Goal: Transaction & Acquisition: Purchase product/service

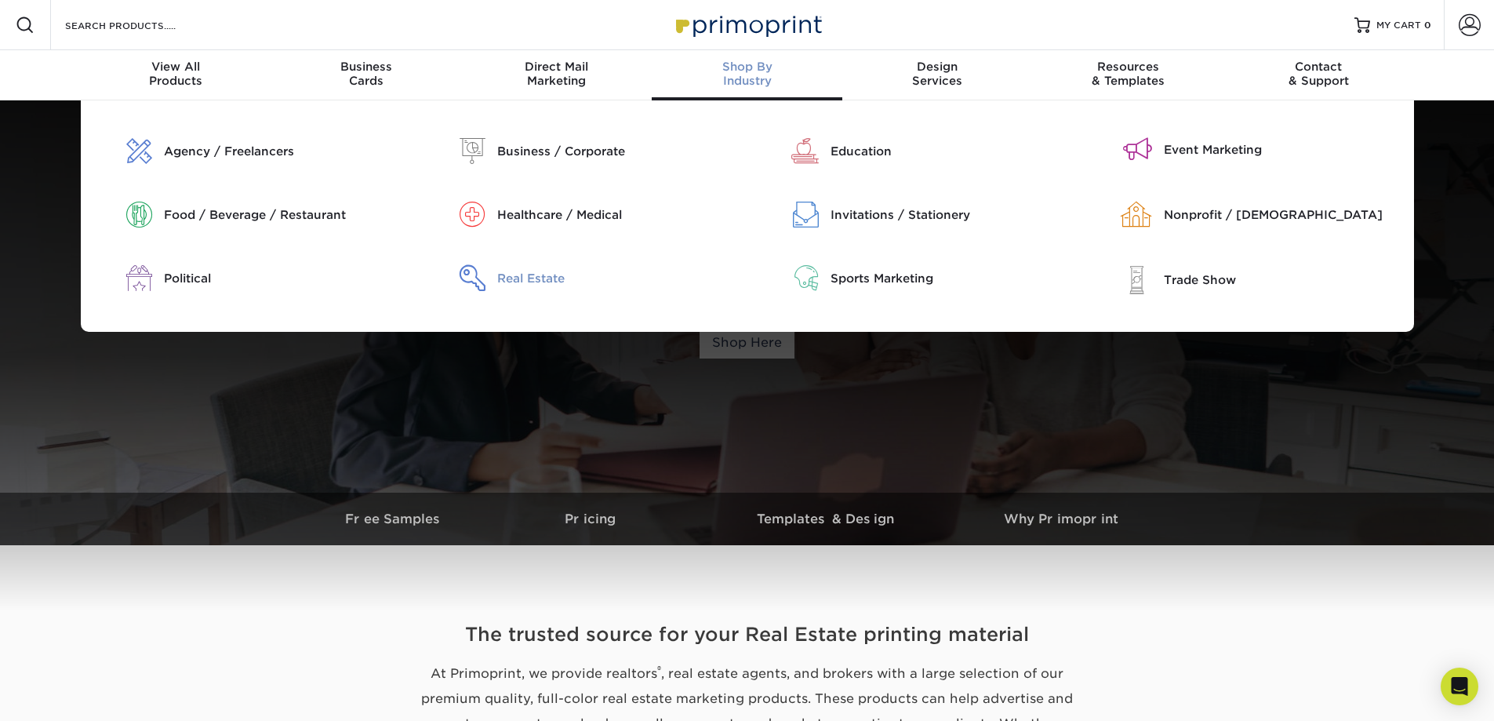
click at [539, 275] on div "Real Estate" at bounding box center [616, 278] width 238 height 17
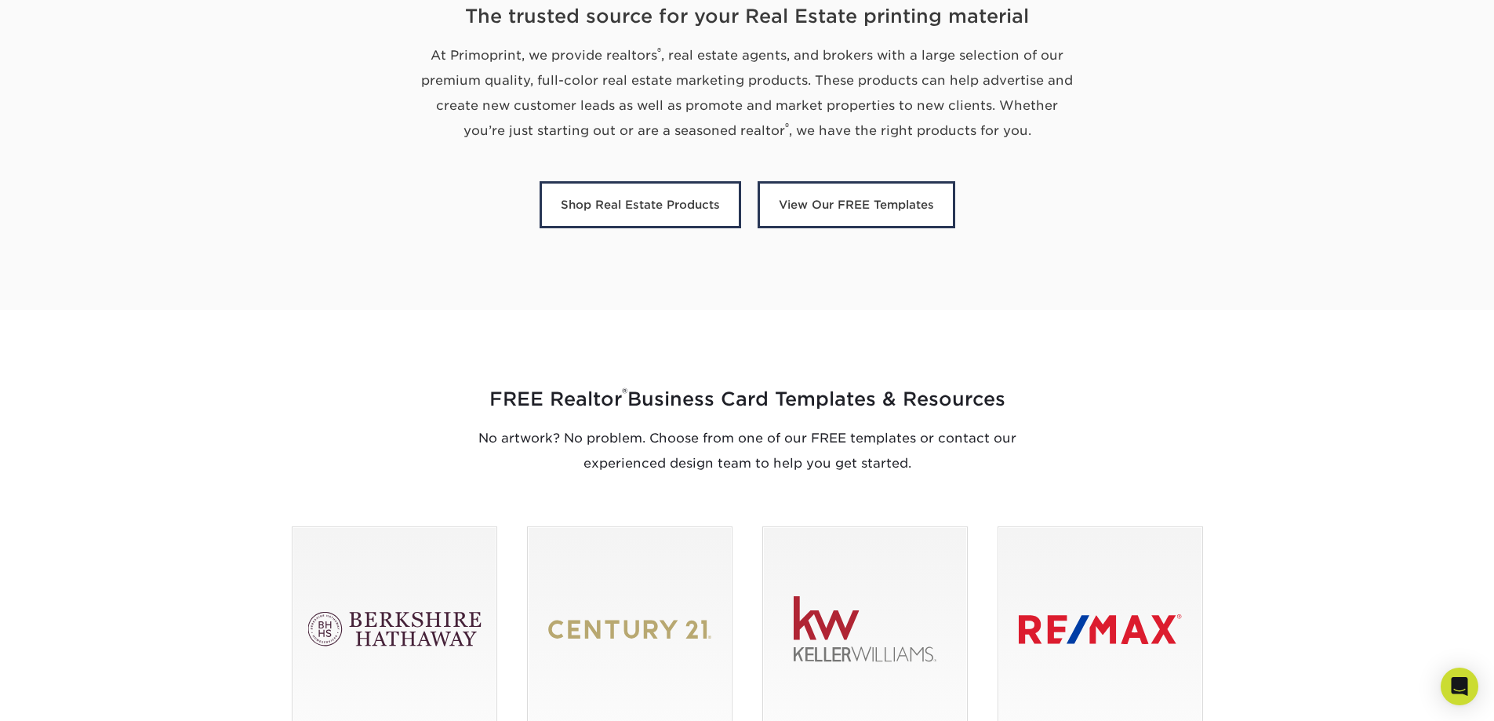
scroll to position [627, 0]
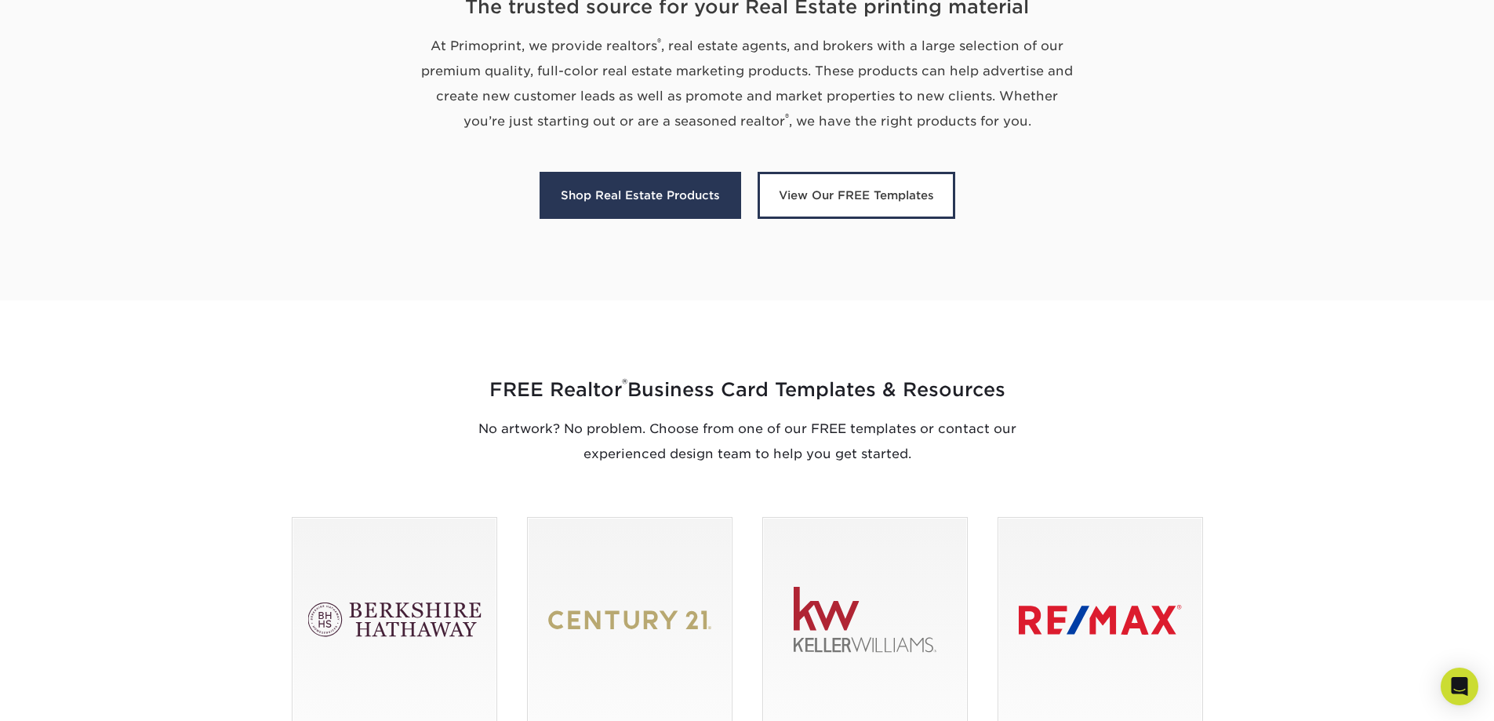
click at [662, 191] on link "Shop Real Estate Products" at bounding box center [641, 195] width 202 height 47
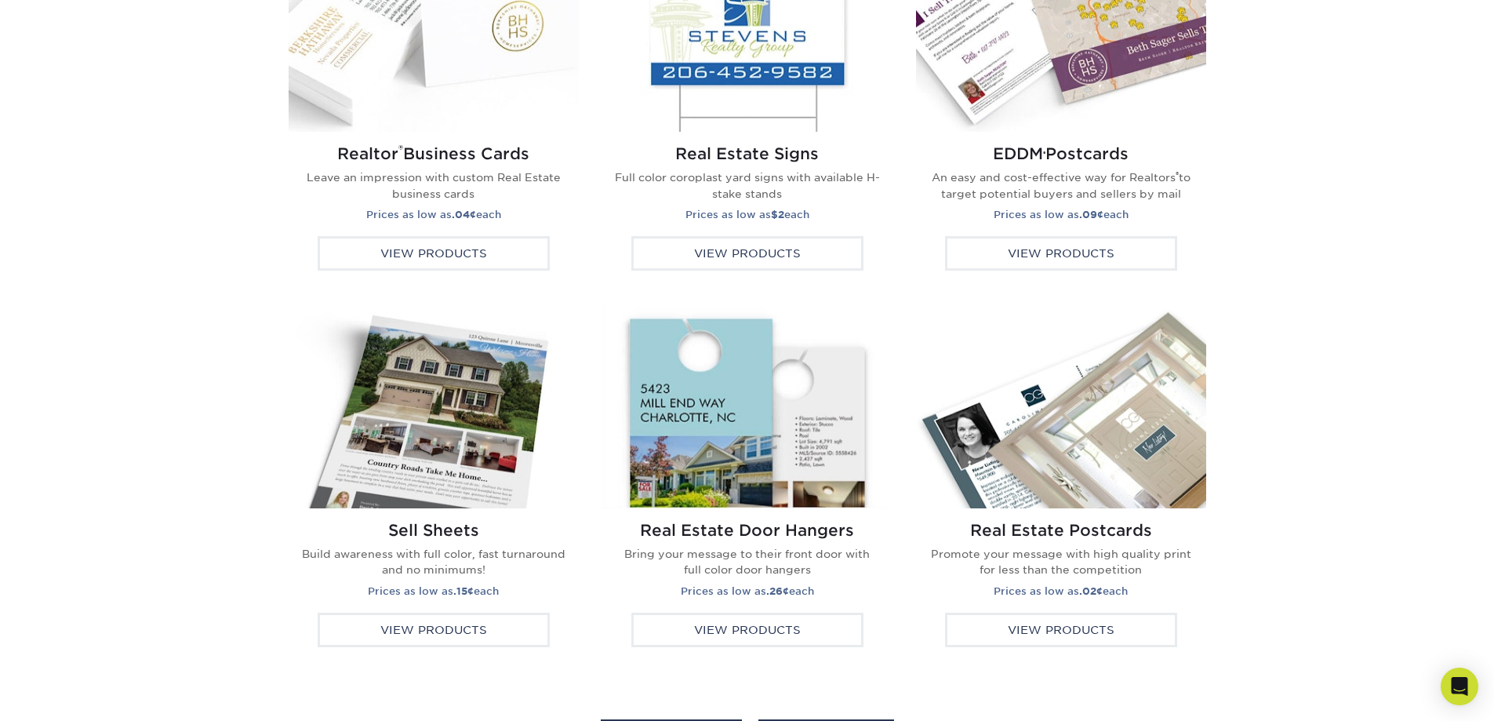
scroll to position [2408, 0]
